Goal: Task Accomplishment & Management: Manage account settings

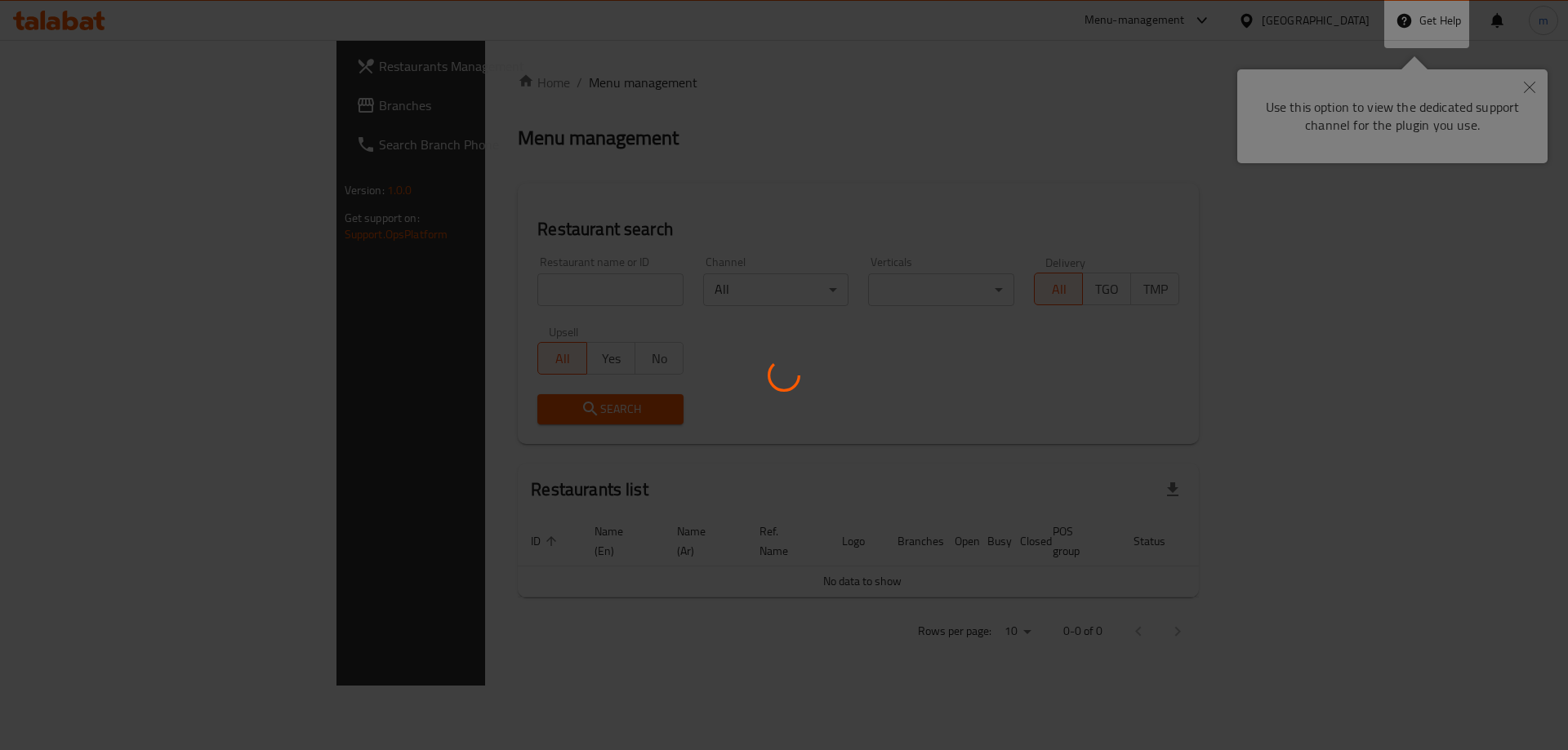
click at [1527, 89] on div at bounding box center [784, 375] width 1568 height 750
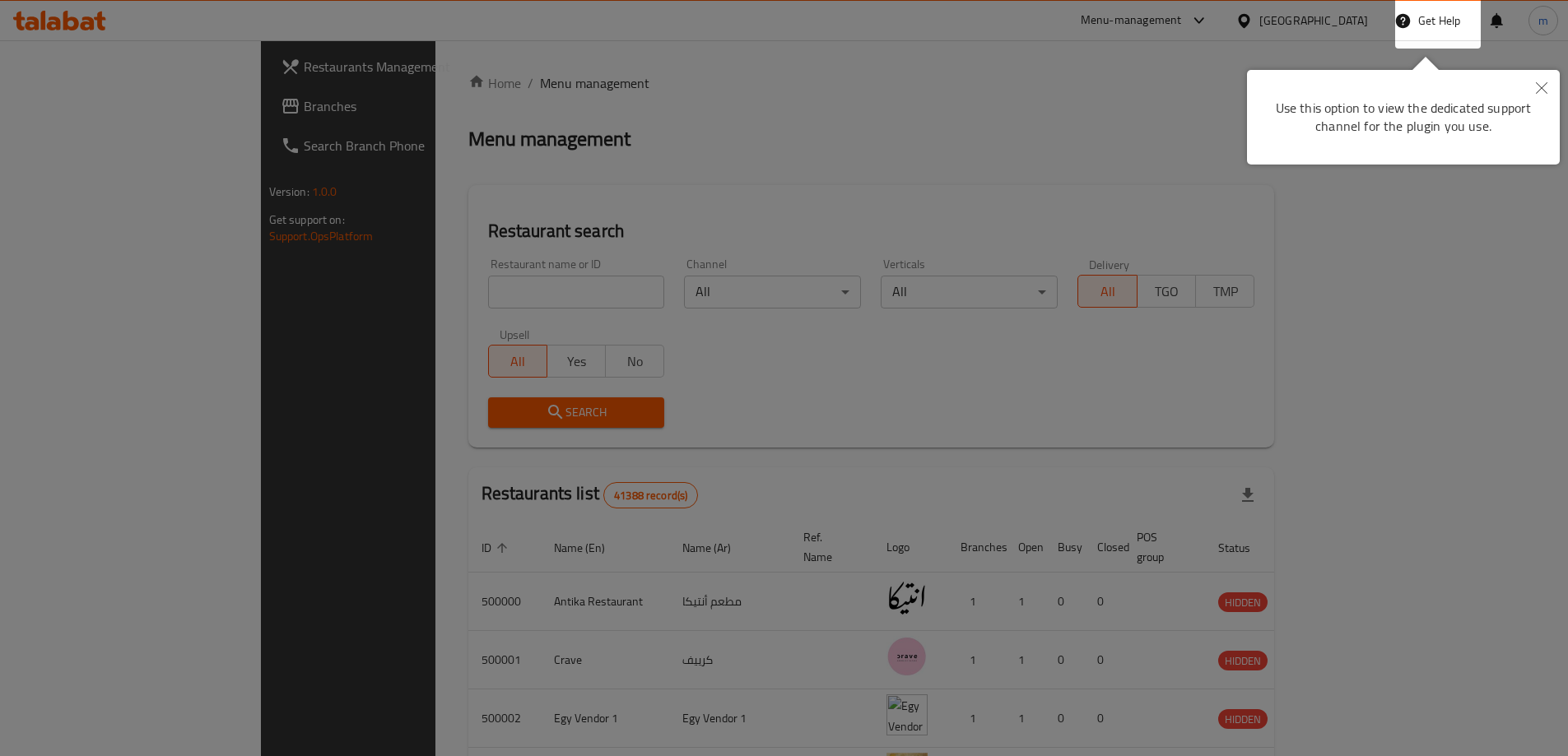
click at [1547, 88] on icon "Close" at bounding box center [1542, 88] width 12 height 12
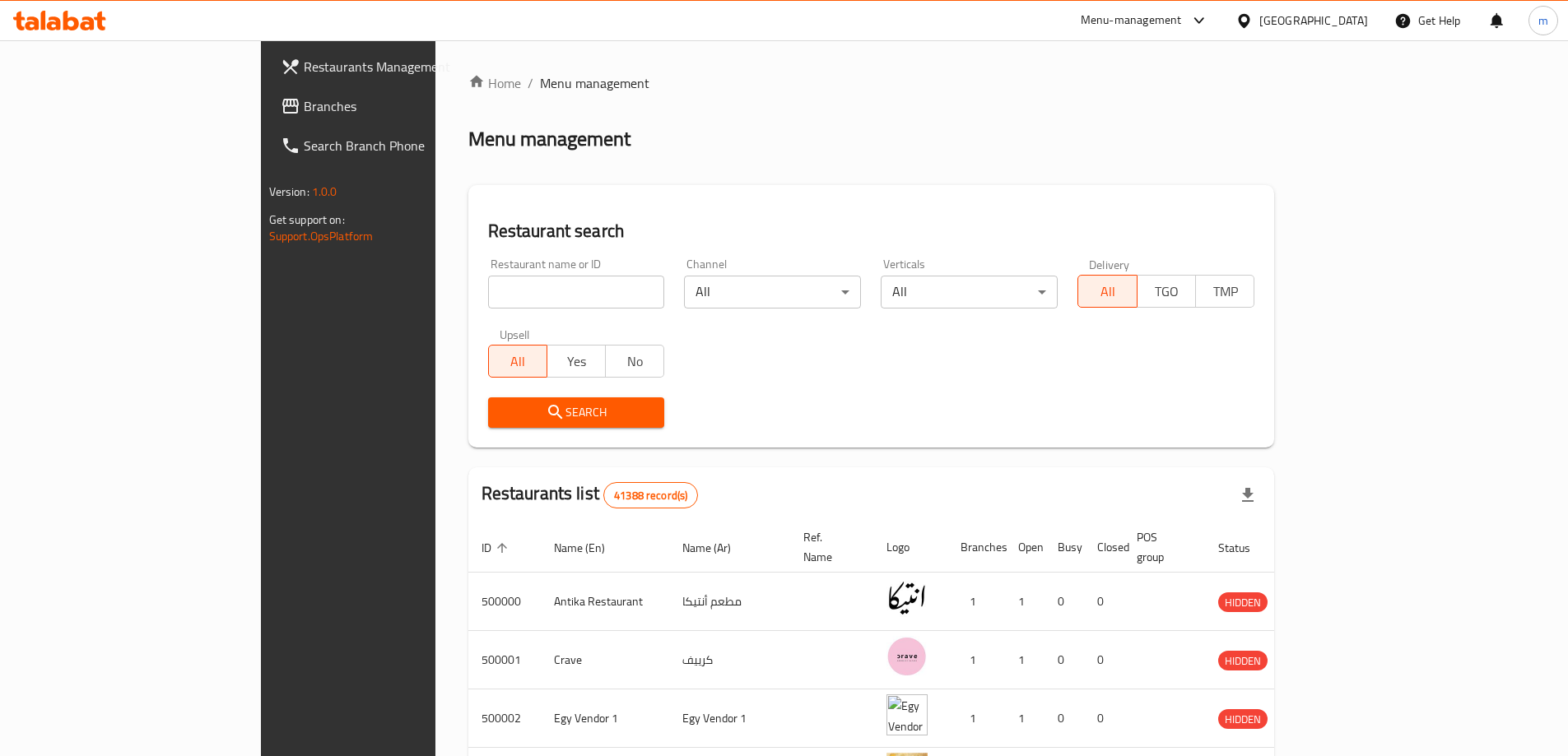
click at [1353, 21] on div "Egypt" at bounding box center [1314, 21] width 109 height 18
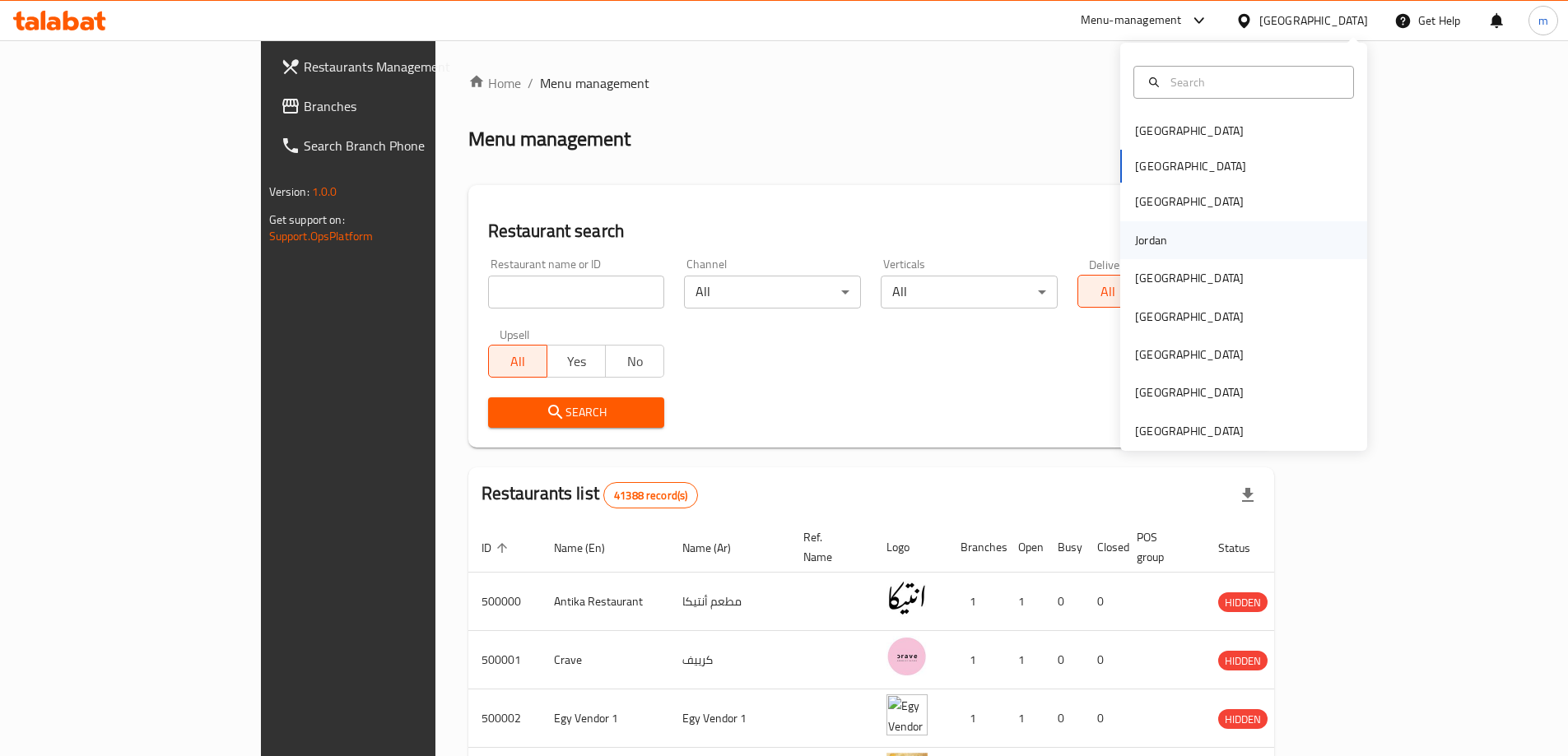
click at [1170, 239] on div "Jordan" at bounding box center [1243, 240] width 247 height 38
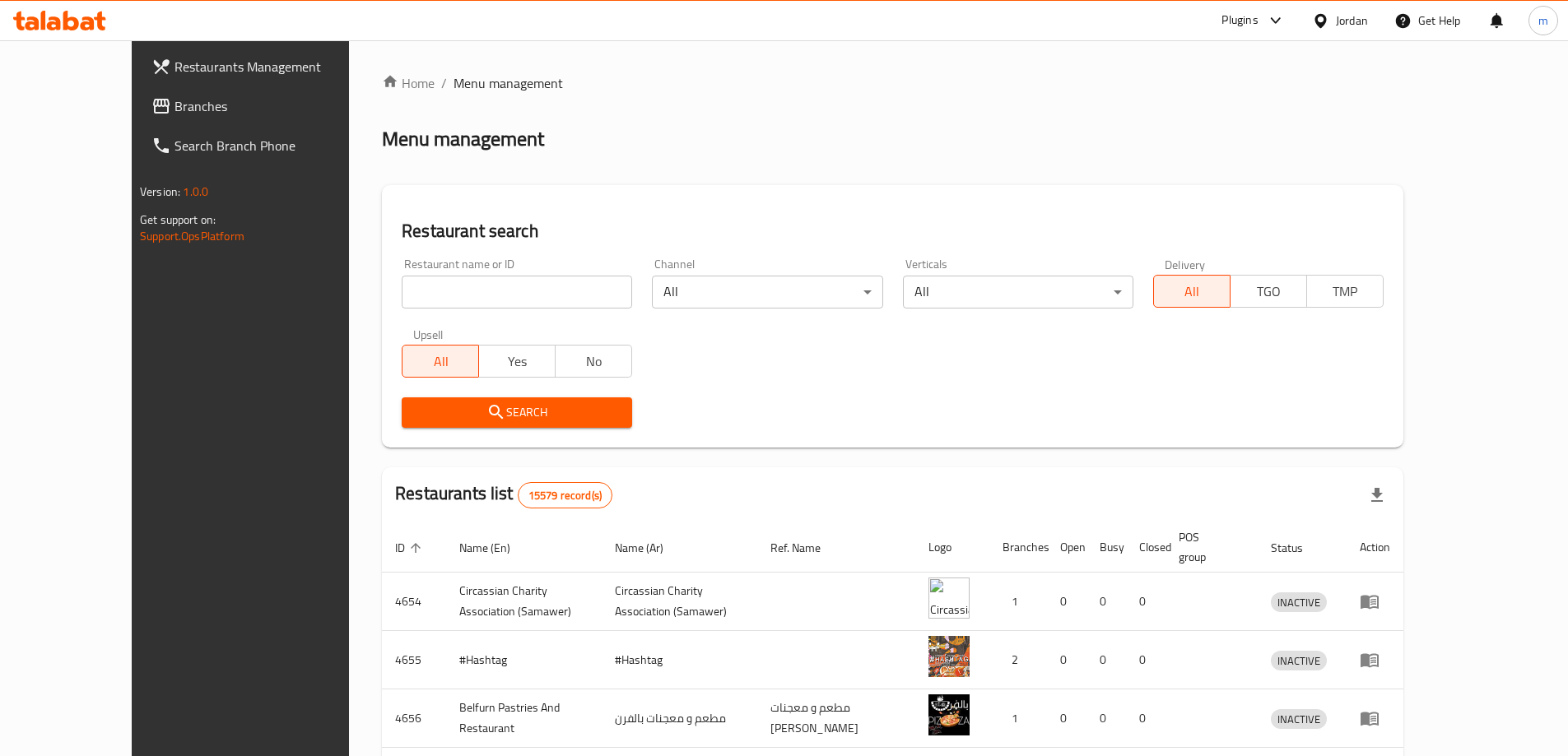
click at [1260, 26] on div at bounding box center [1272, 21] width 27 height 20
click at [1150, 151] on div "Restaurant-Management" at bounding box center [1118, 149] width 129 height 18
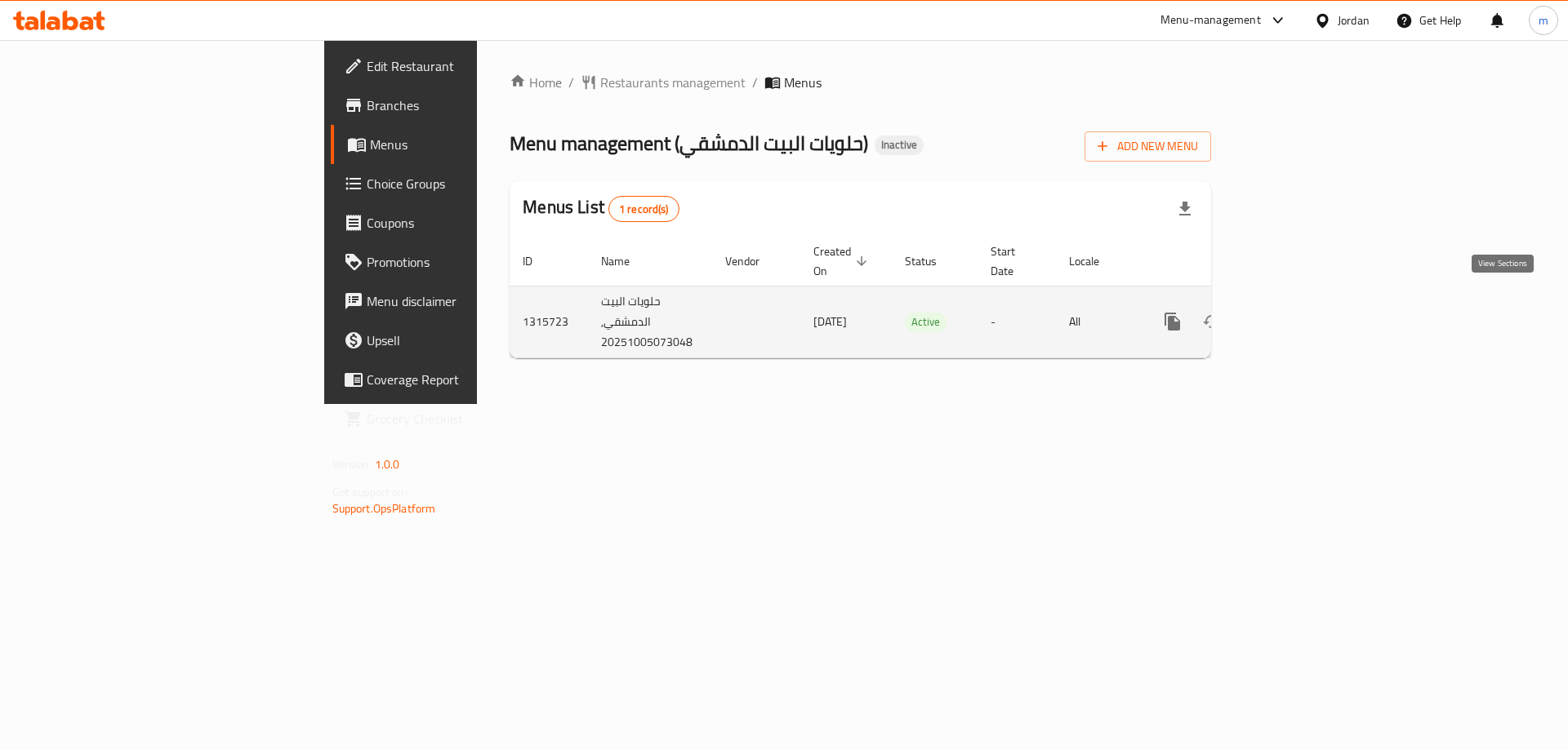
click at [1300, 312] on icon "enhanced table" at bounding box center [1291, 321] width 20 height 20
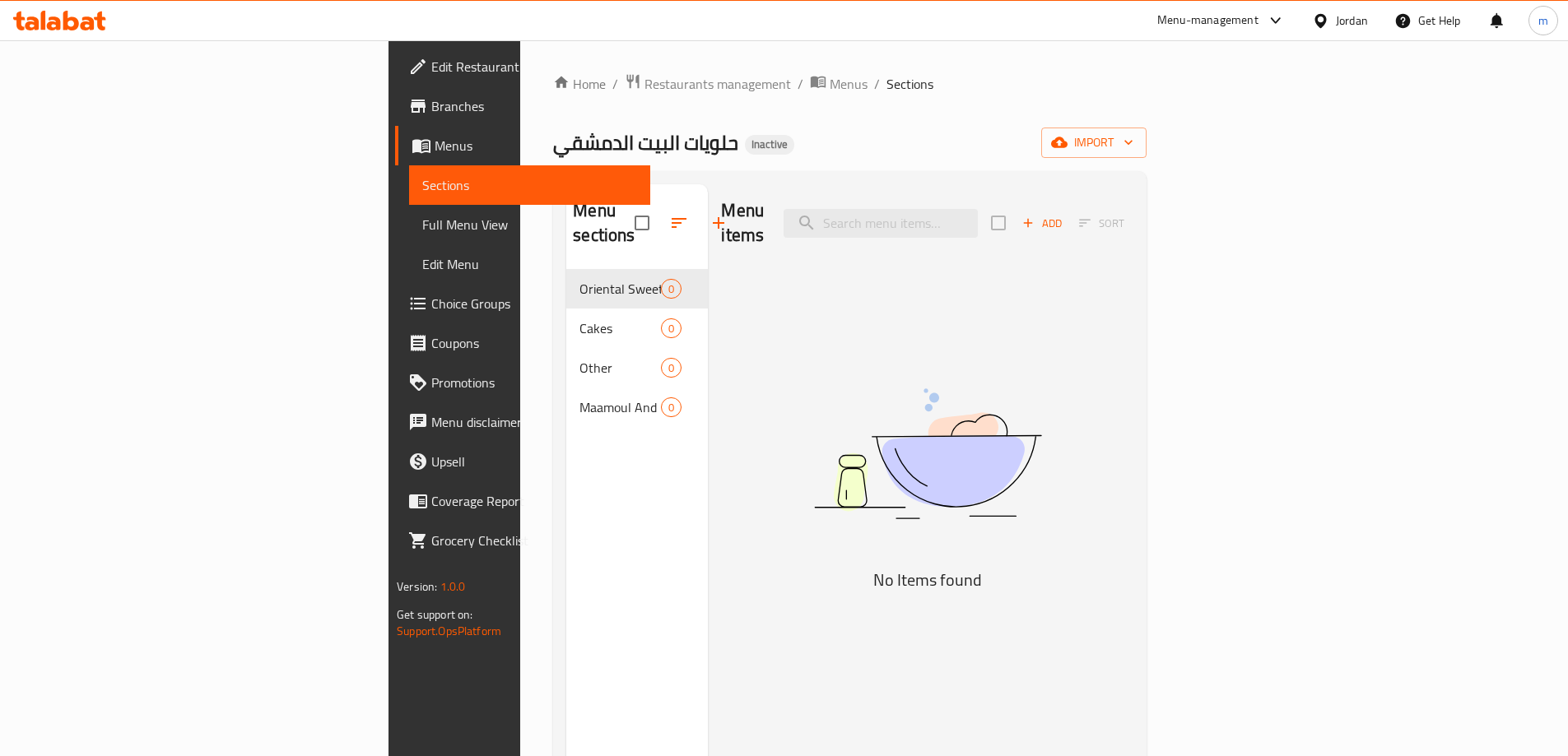
click at [435, 142] on span "Menus" at bounding box center [536, 146] width 203 height 20
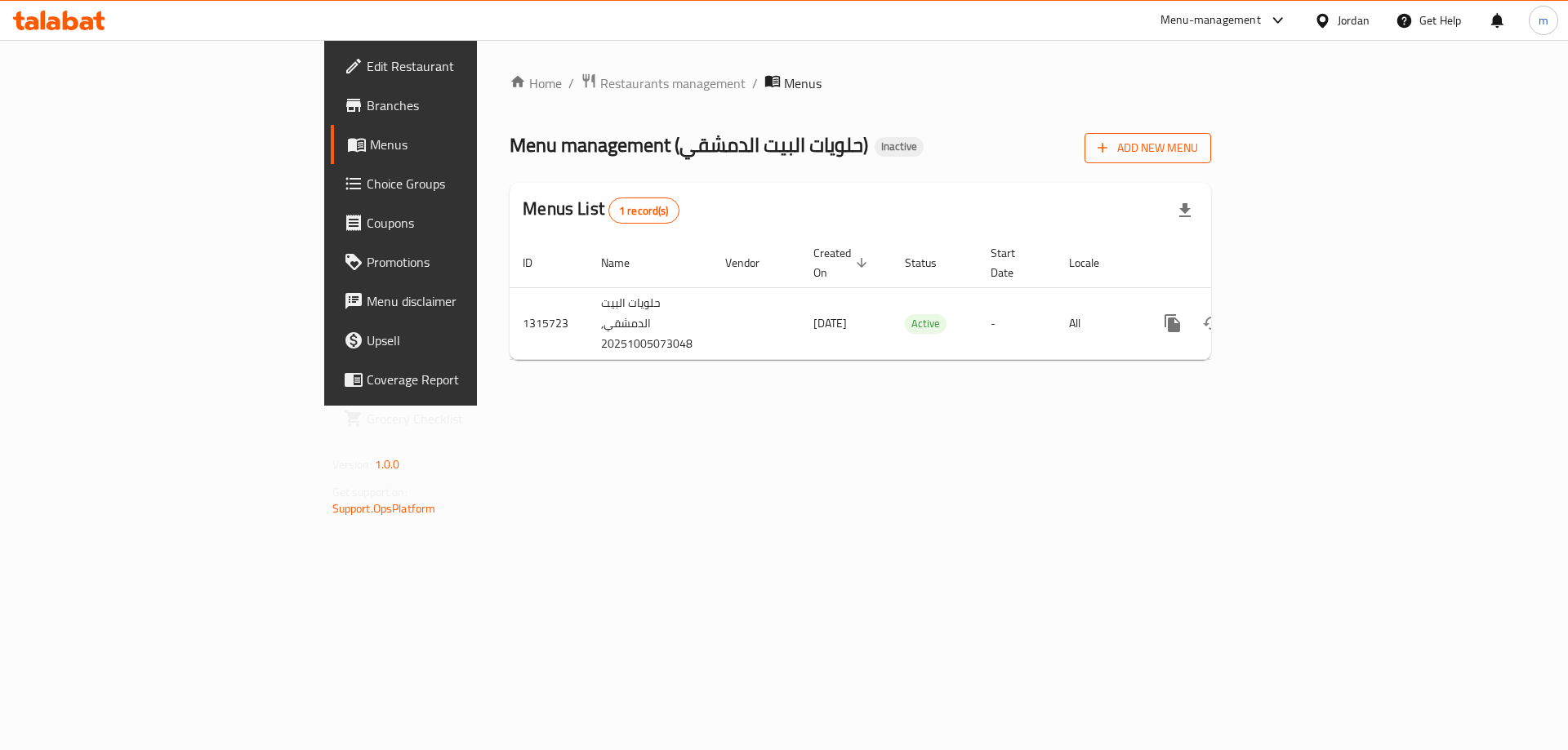
click at [1198, 148] on span "Add New Menu" at bounding box center [1147, 148] width 101 height 20
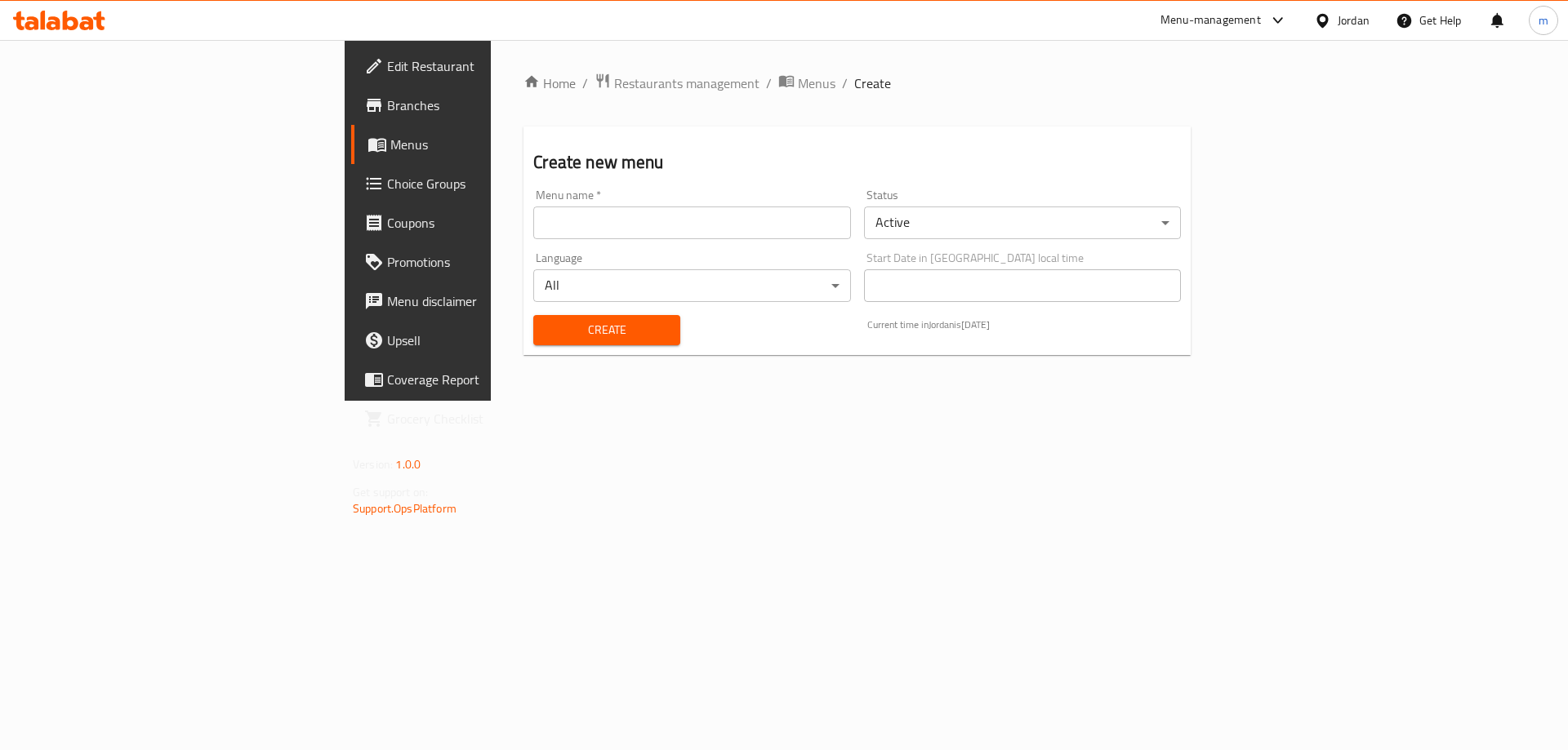
click at [574, 217] on input "text" at bounding box center [692, 223] width 317 height 33
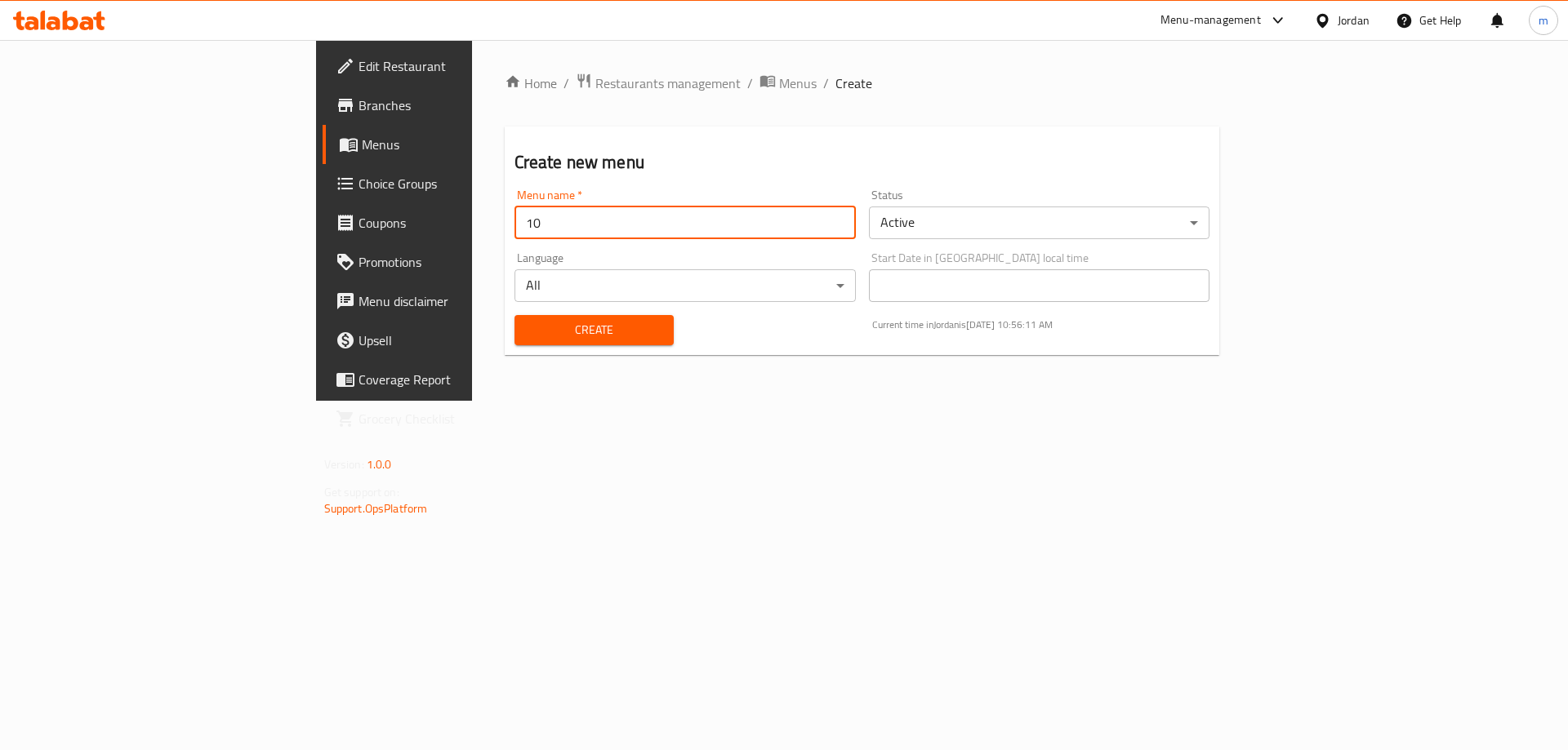
type input "1"
type input "[DATE]"
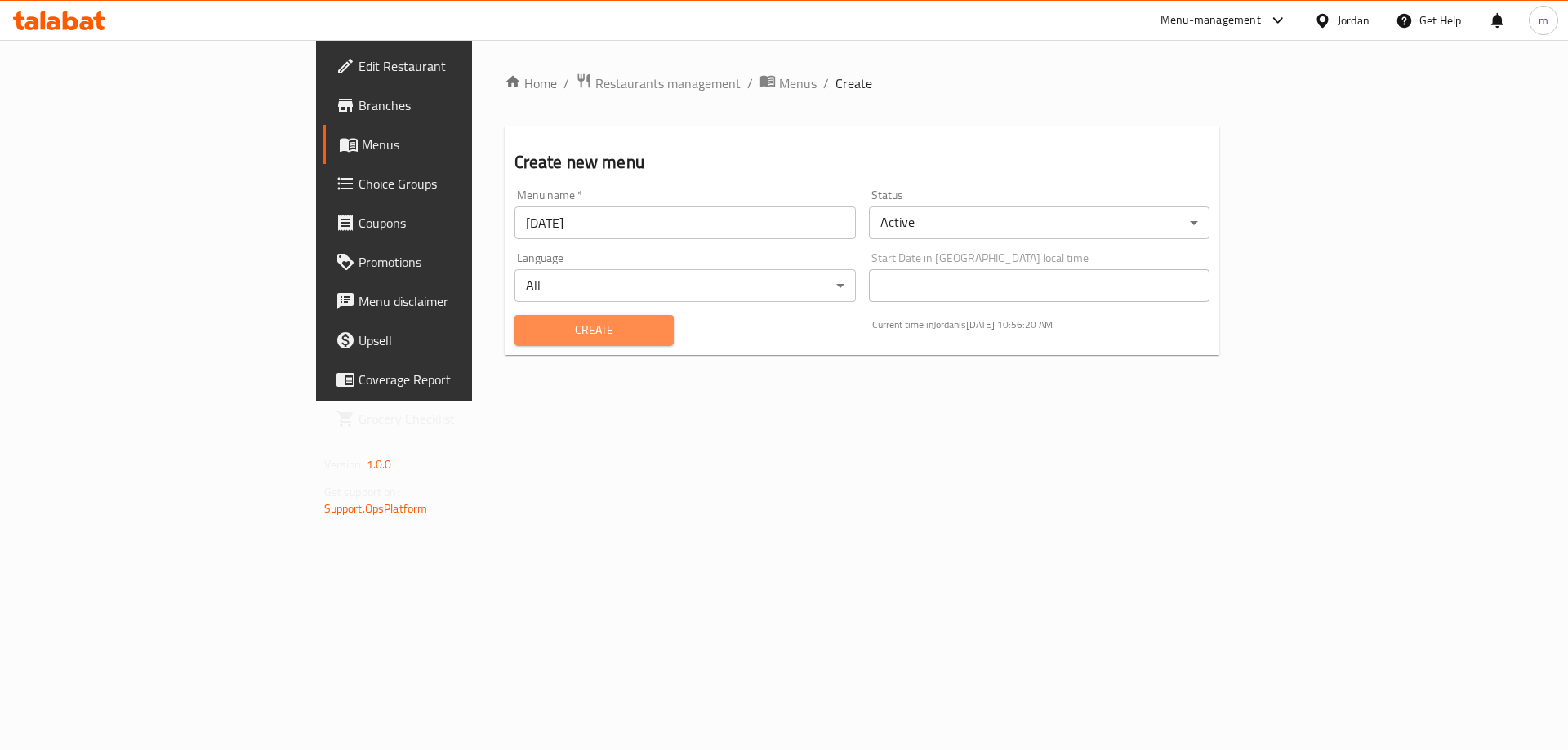
click at [528, 339] on span "Create" at bounding box center [594, 330] width 133 height 20
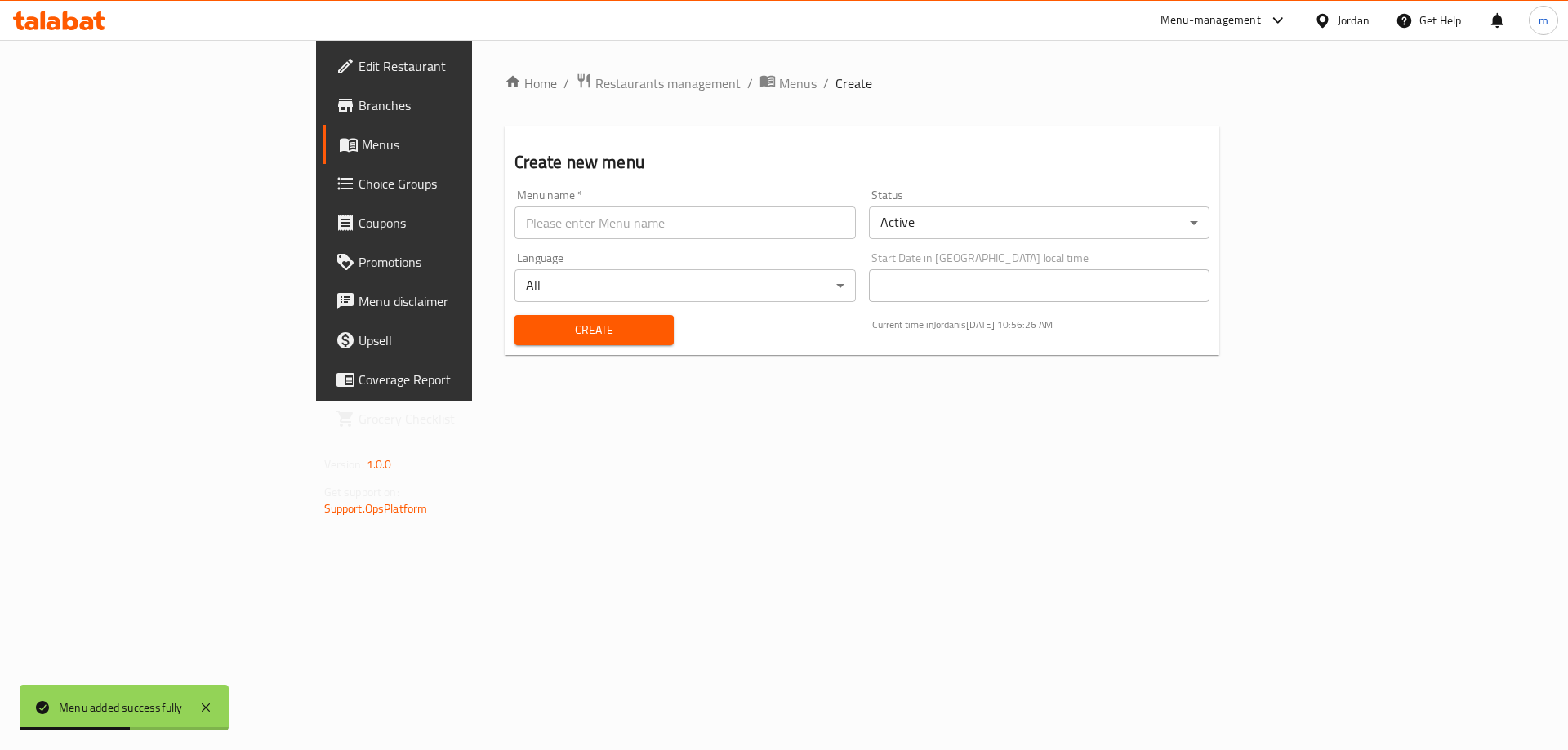
click at [362, 141] on span "Menus" at bounding box center [463, 145] width 204 height 20
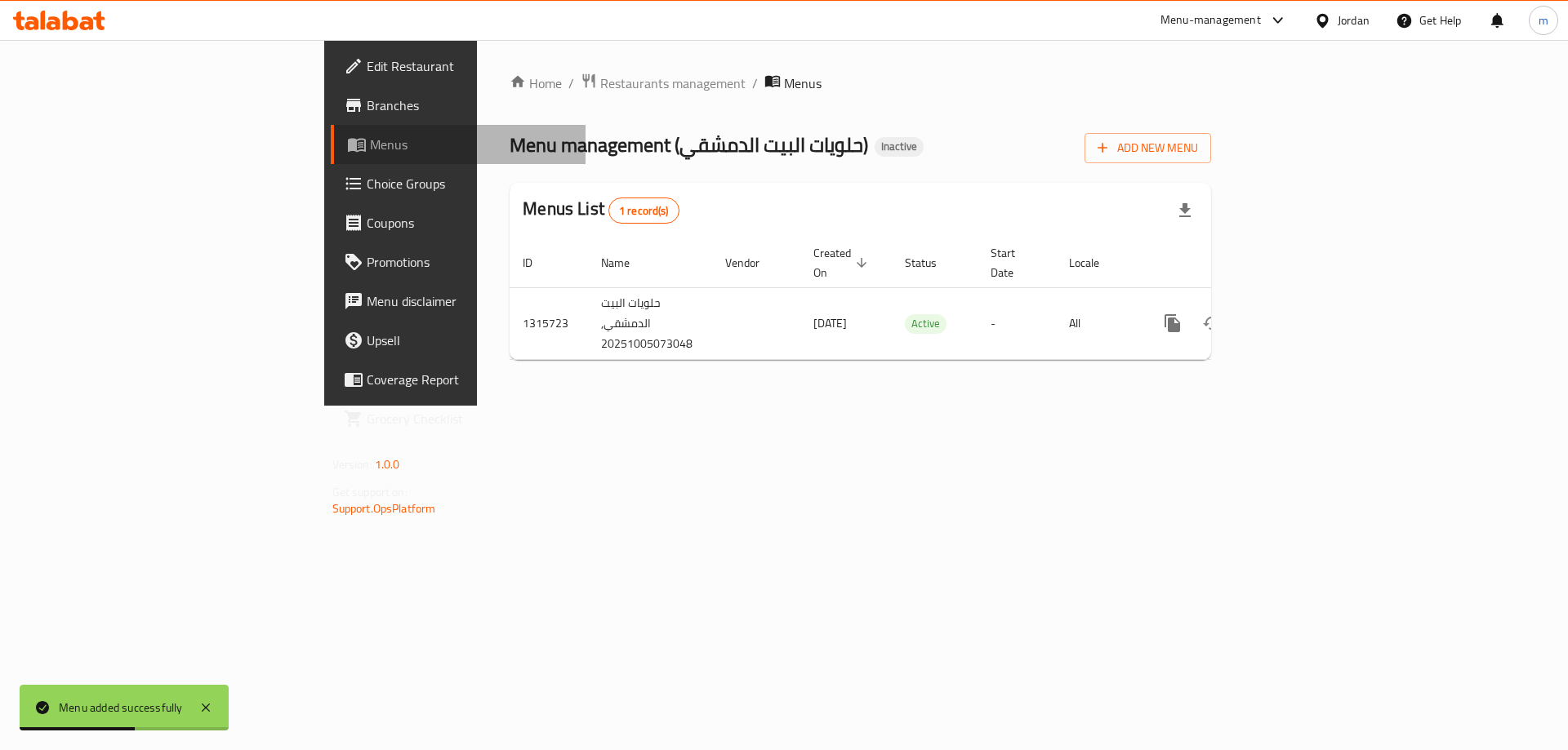
click at [370, 141] on span "Menus" at bounding box center [471, 145] width 204 height 20
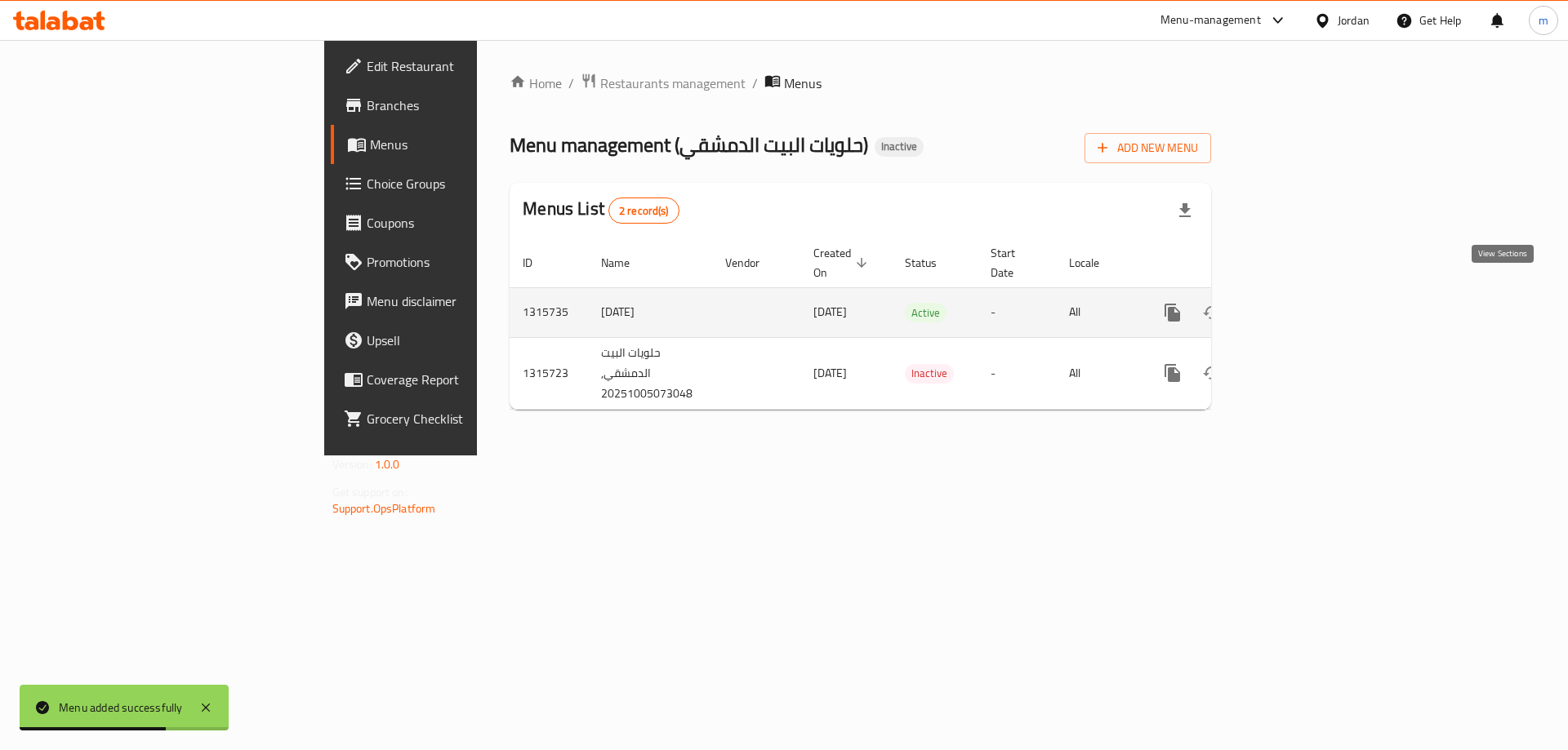
click at [1298, 305] on icon "enhanced table" at bounding box center [1291, 312] width 15 height 15
